Goal: Information Seeking & Learning: Learn about a topic

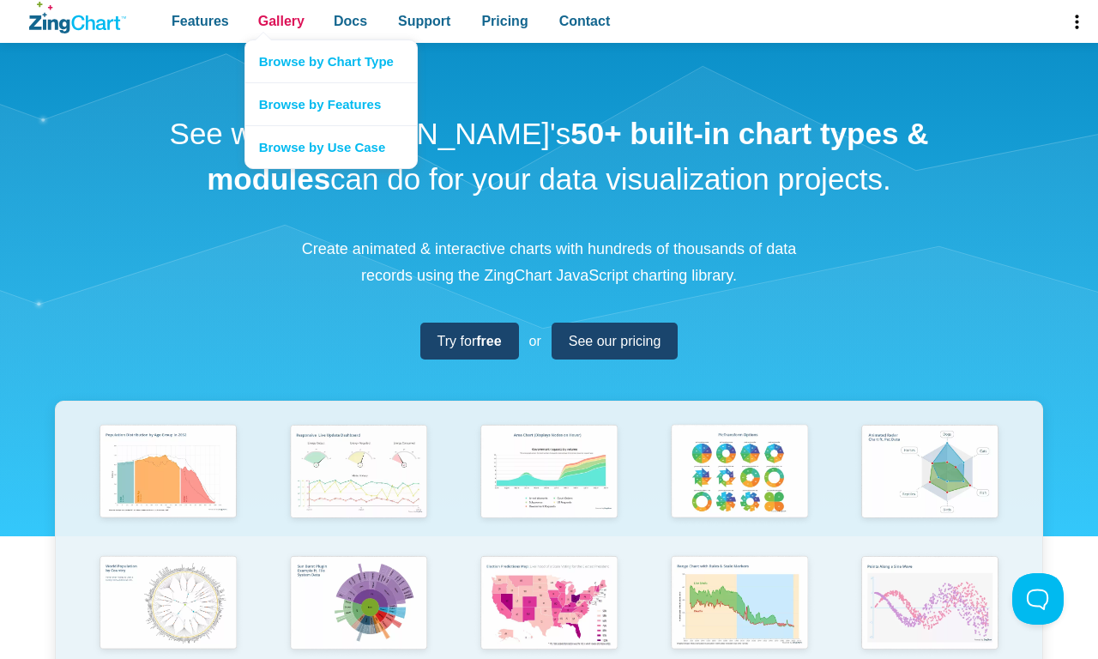
click at [281, 21] on span "Gallery" at bounding box center [281, 20] width 46 height 23
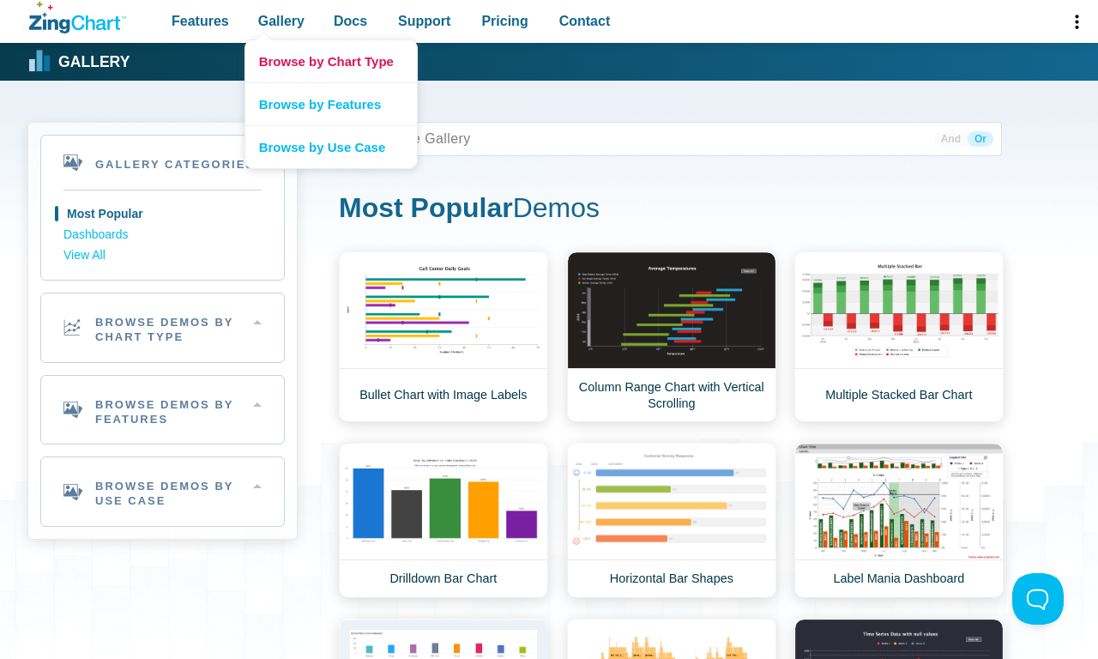
click at [330, 61] on link "Browse by Chart Type" at bounding box center [331, 61] width 172 height 42
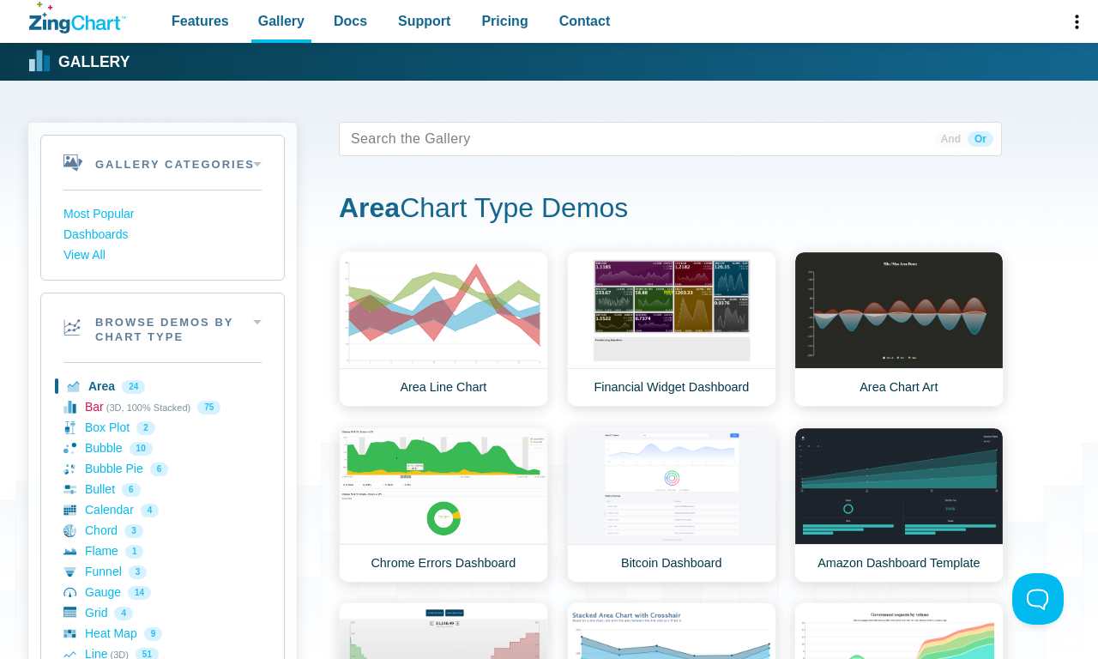
click at [162, 407] on link "Bar (3D, 100% Stacked) 75" at bounding box center [163, 407] width 198 height 21
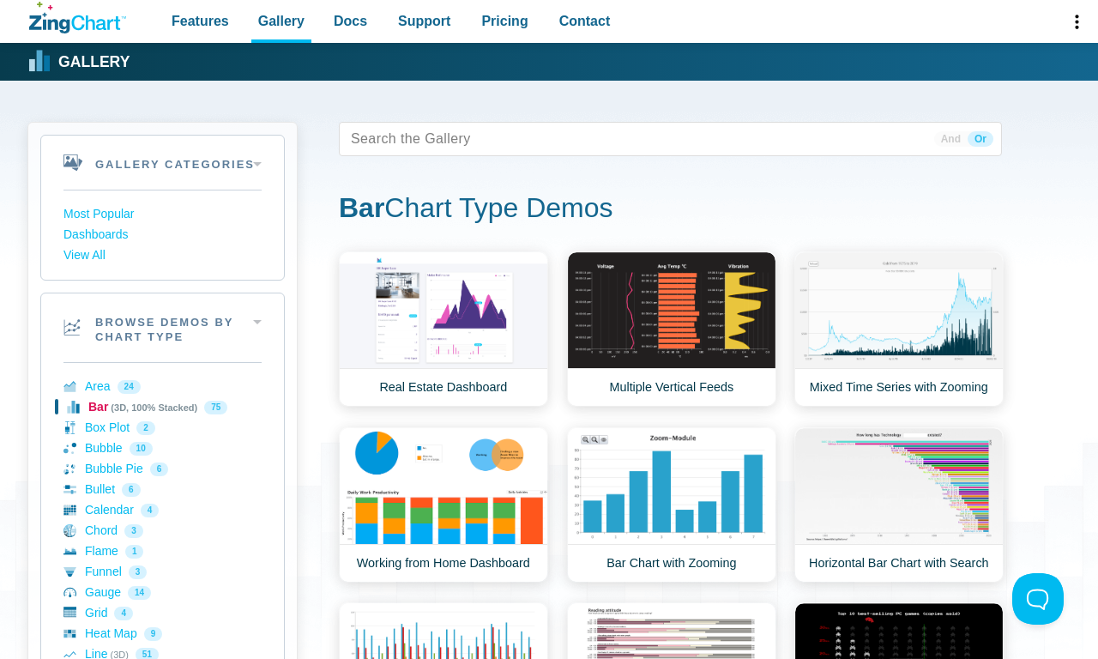
click at [162, 407] on link "Bar (3D, 100% Stacked) 75" at bounding box center [163, 407] width 198 height 21
